Goal: Feedback & Contribution: Contribute content

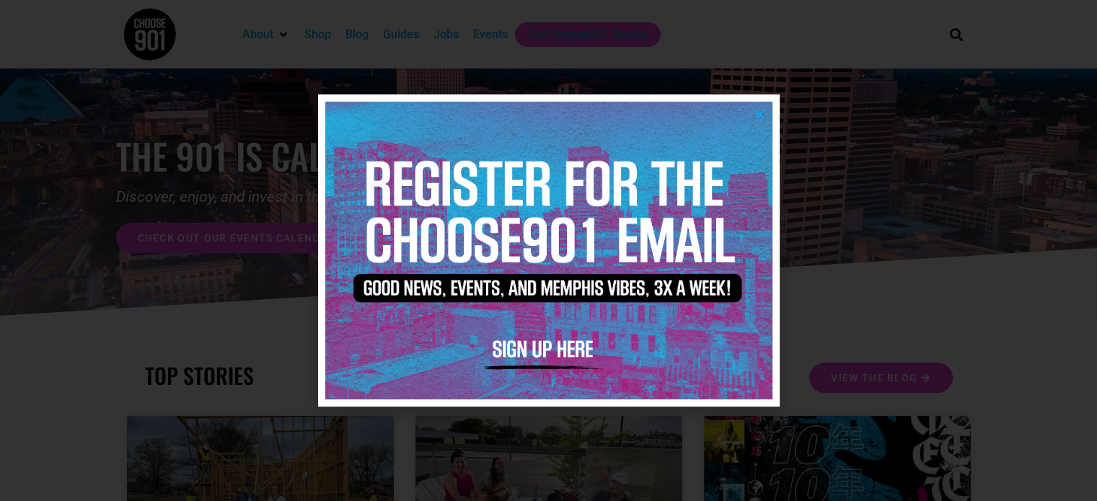
click at [761, 114] on icon "Close" at bounding box center [760, 114] width 11 height 11
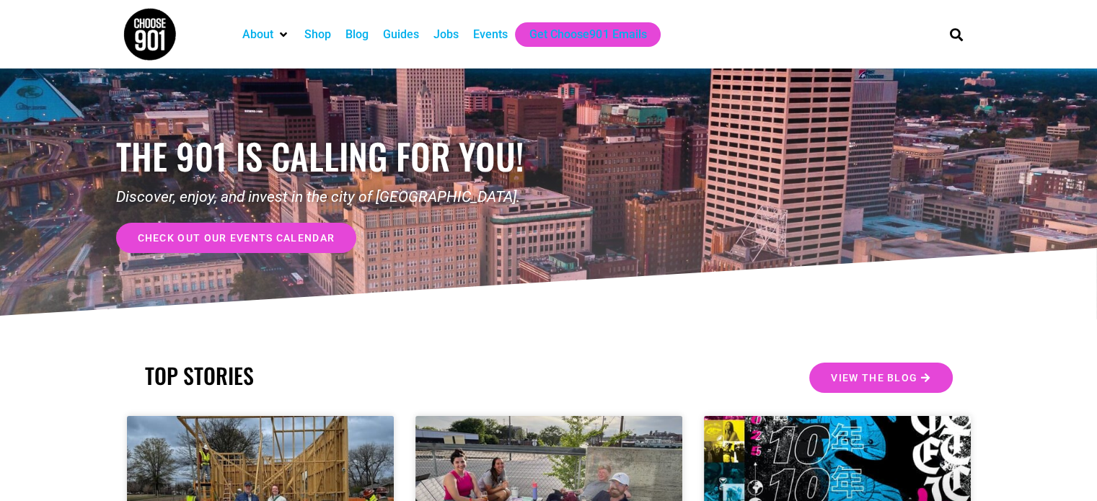
click at [485, 36] on div "Events" at bounding box center [490, 34] width 35 height 17
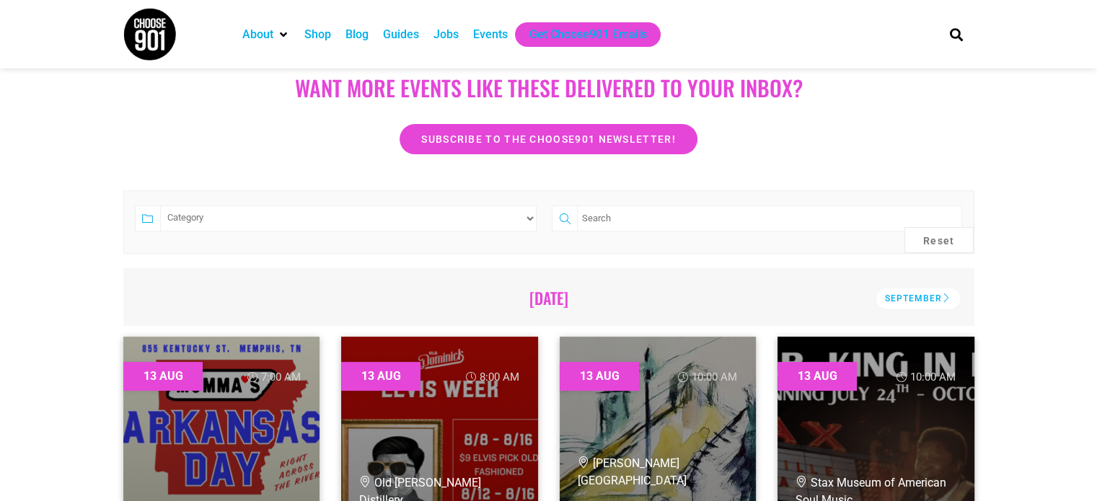
scroll to position [216, 0]
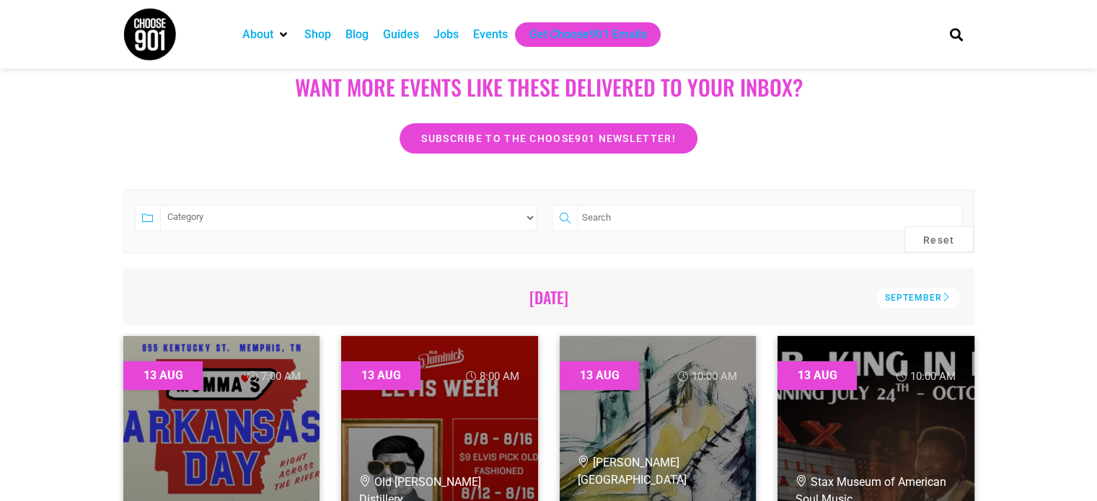
click at [739, 219] on input "search" at bounding box center [769, 218] width 385 height 26
type input "sep"
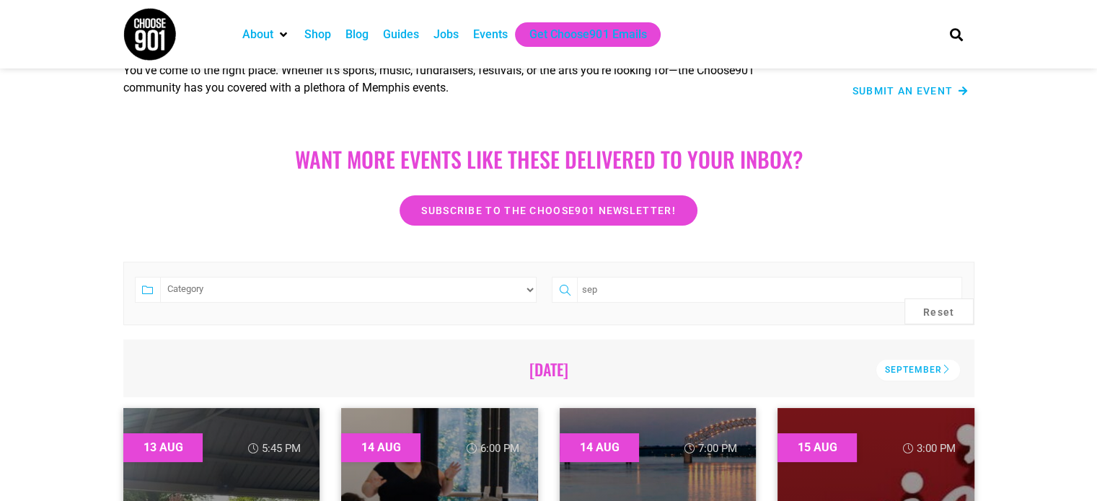
scroll to position [144, 0]
click at [940, 89] on span "Submit an Event" at bounding box center [903, 91] width 101 height 10
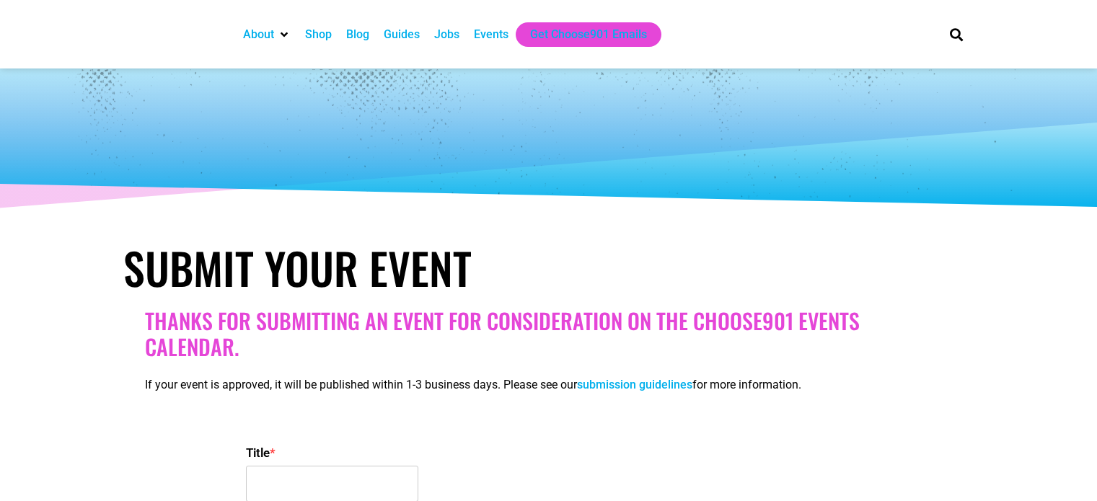
select select
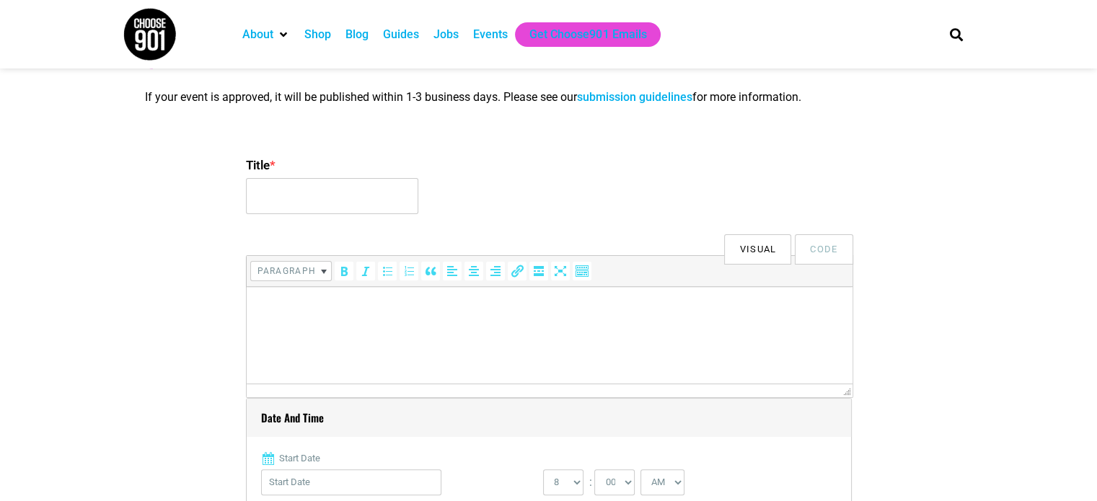
scroll to position [289, 0]
click at [277, 190] on input "Title *" at bounding box center [332, 195] width 172 height 36
type input "Spillit: Field Trip"
